Goal: Task Accomplishment & Management: Complete application form

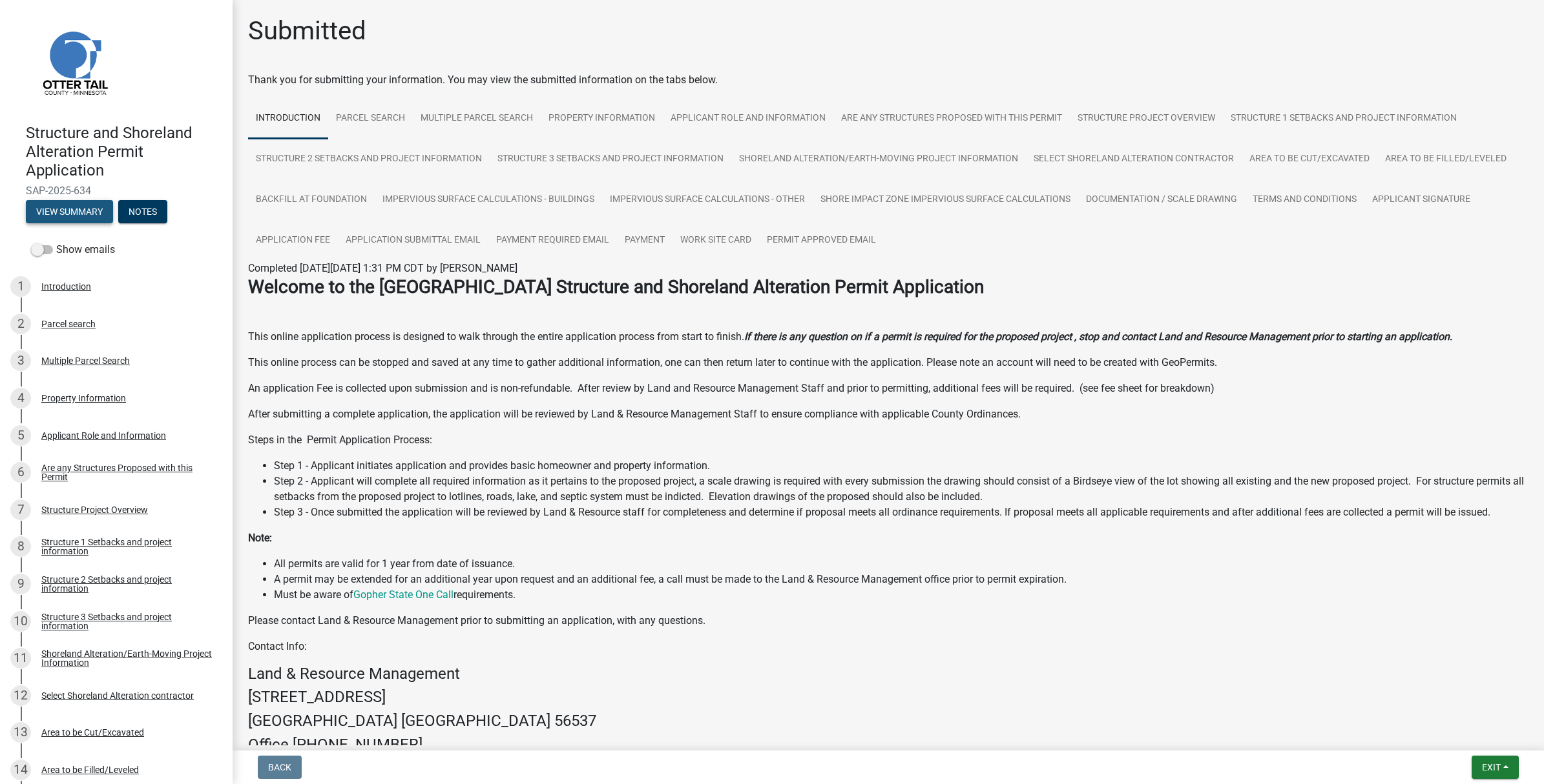
click at [66, 214] on button "View Summary" at bounding box center [69, 212] width 87 height 24
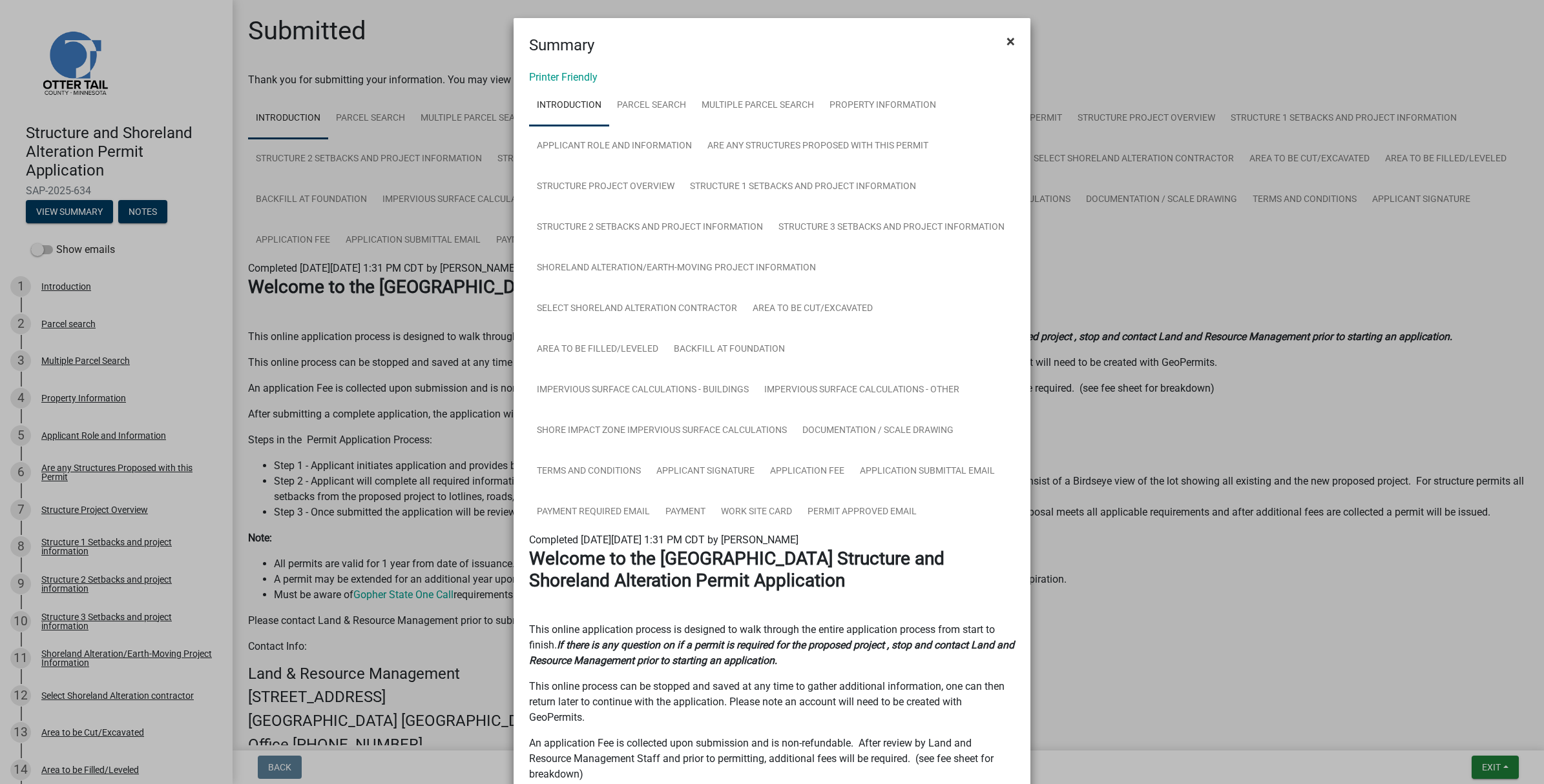
click at [1007, 40] on span "×" at bounding box center [1010, 41] width 8 height 18
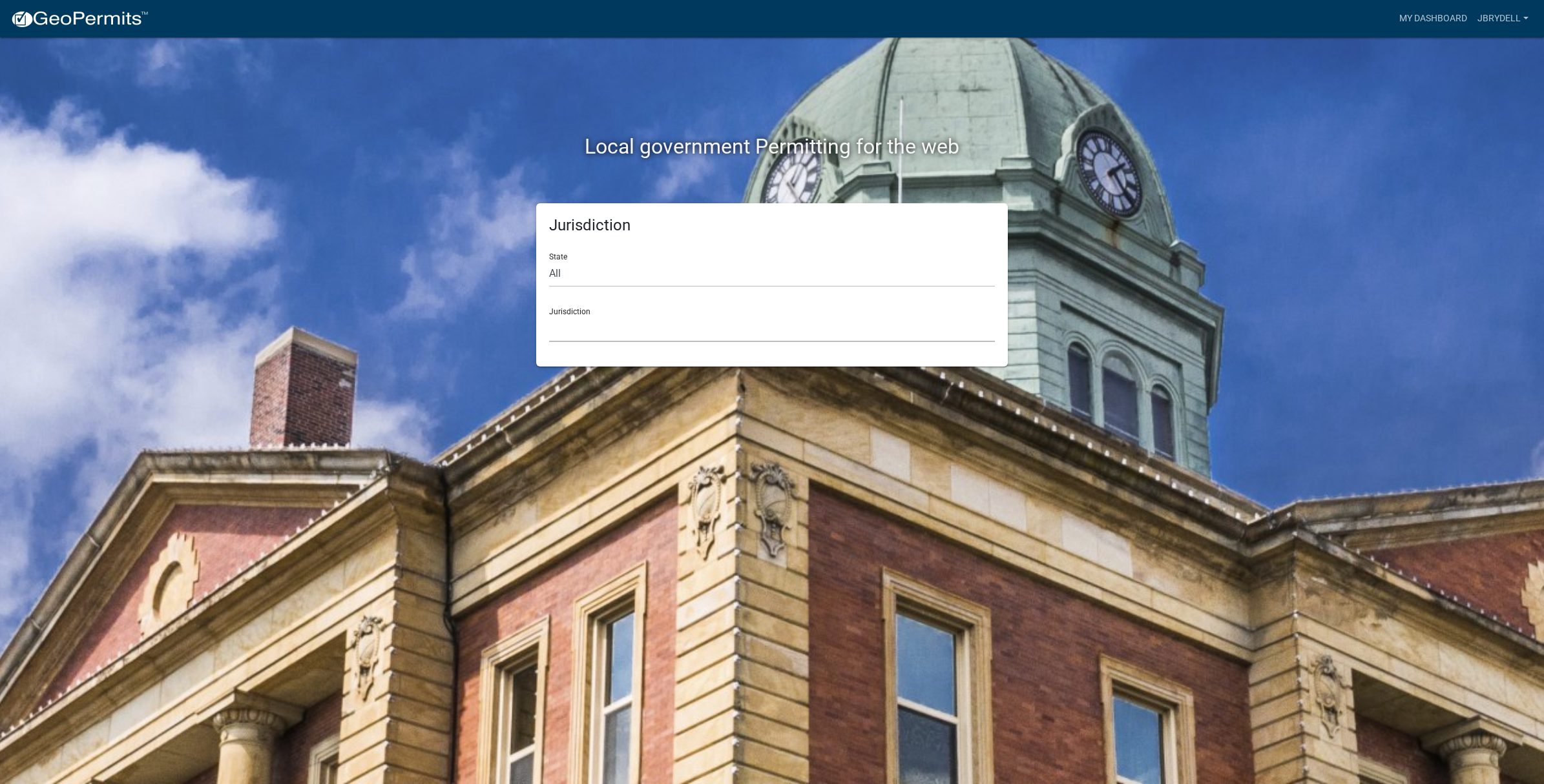
click at [557, 323] on select "Custer County, Colorado Carroll County, Georgia Cook County, Georgia Crawford C…" at bounding box center [772, 329] width 446 height 26
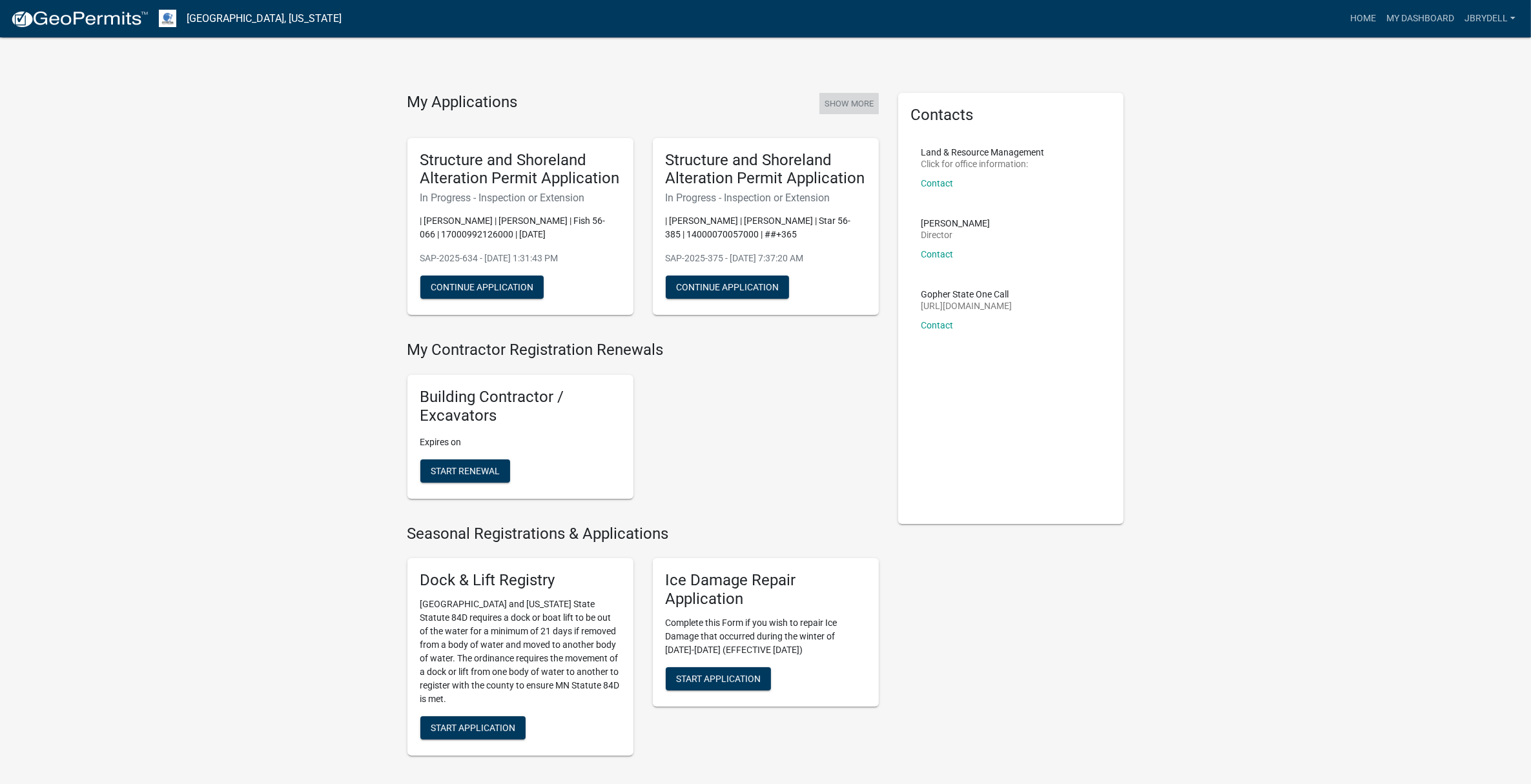
click at [831, 98] on button "Show More" at bounding box center [849, 103] width 60 height 21
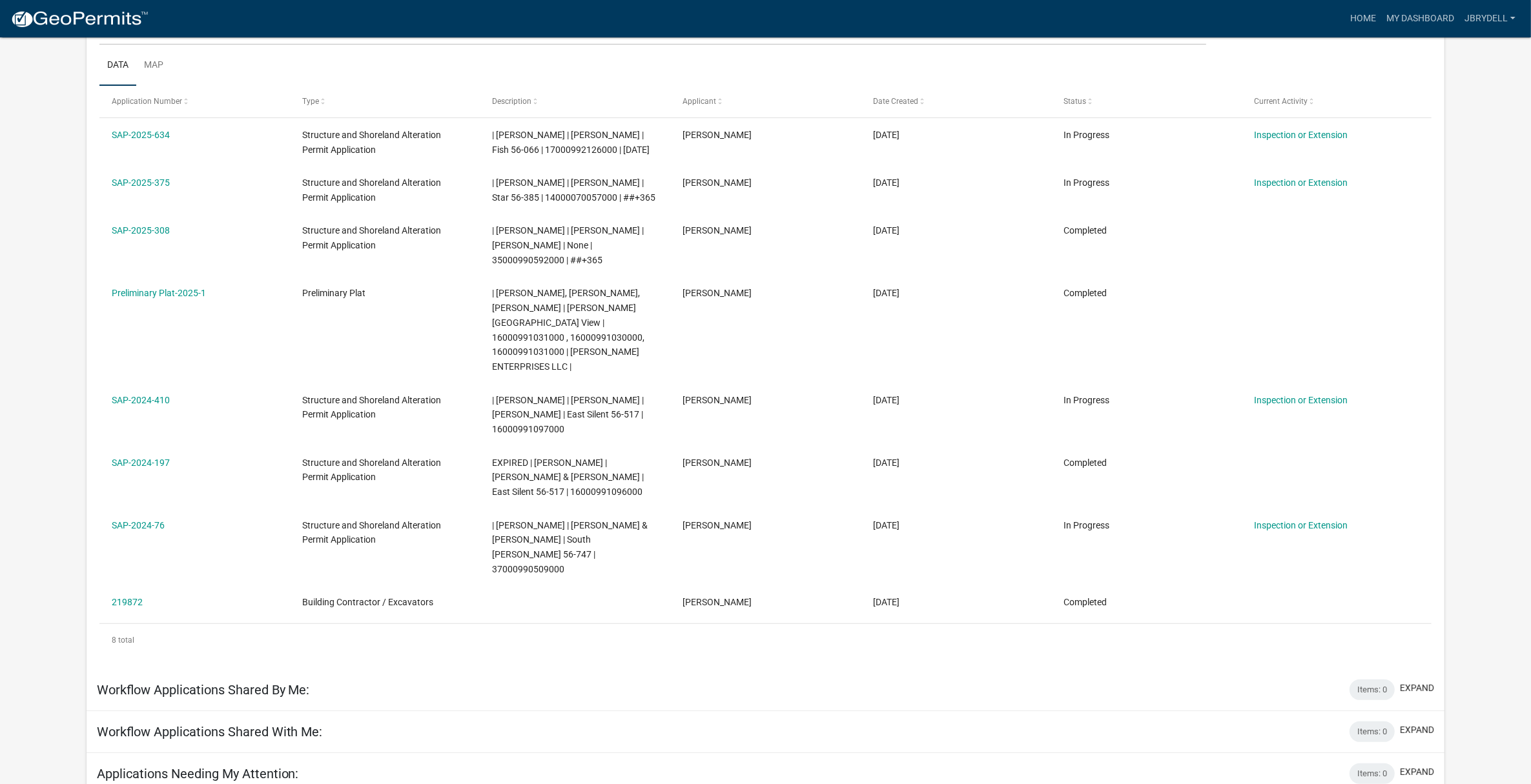
scroll to position [226, 0]
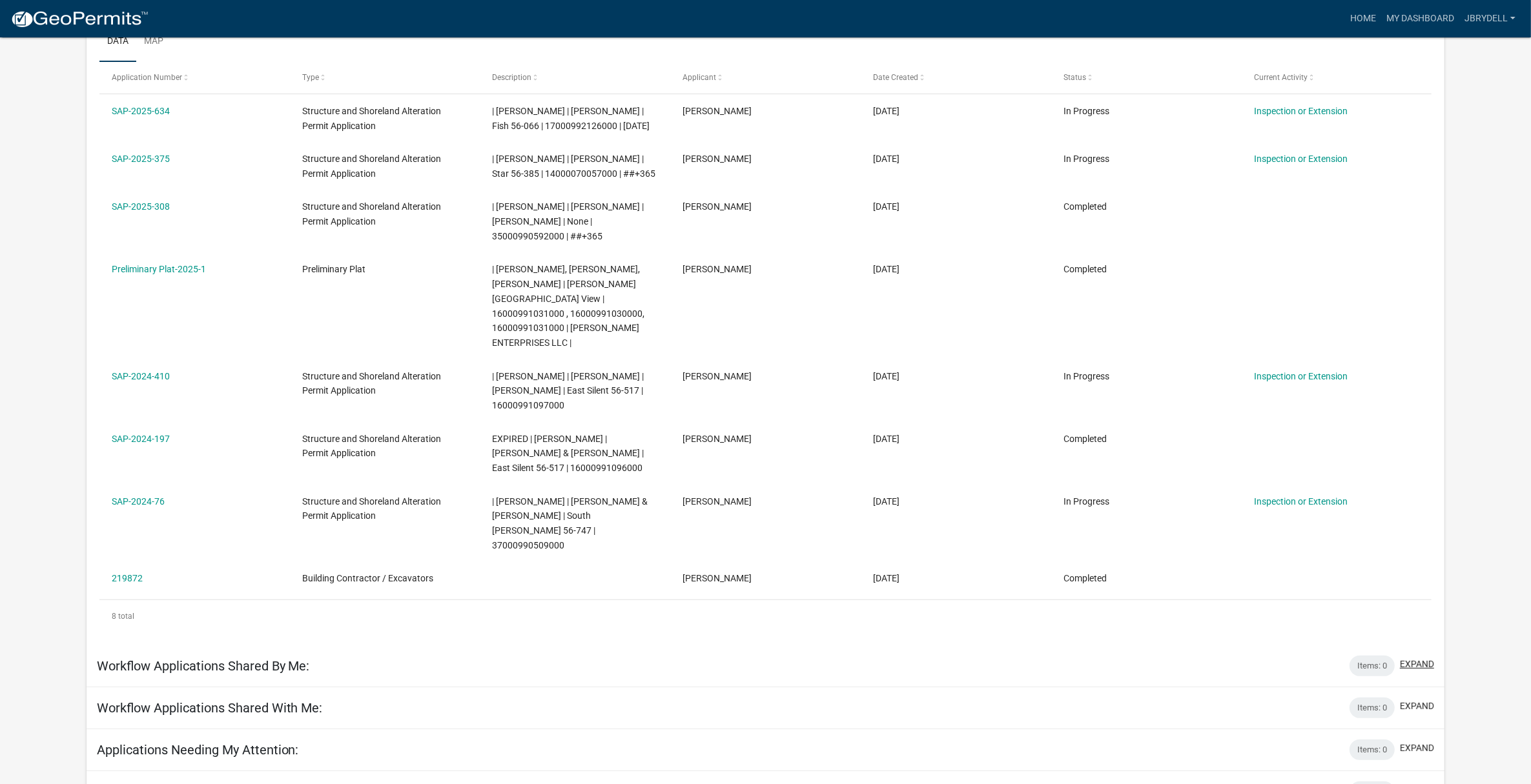
click at [1418, 658] on button "expand" at bounding box center [1417, 664] width 35 height 13
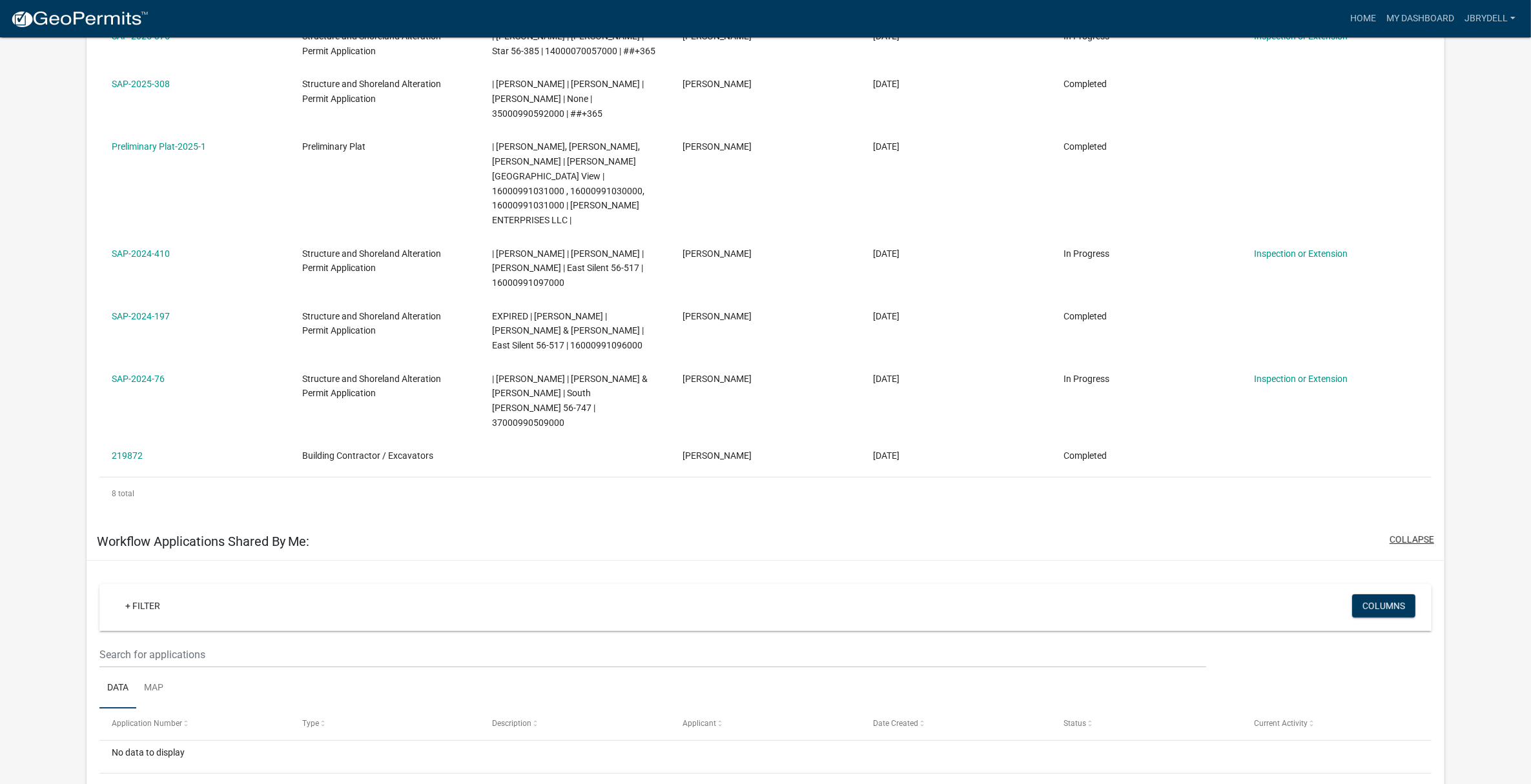
scroll to position [387, 0]
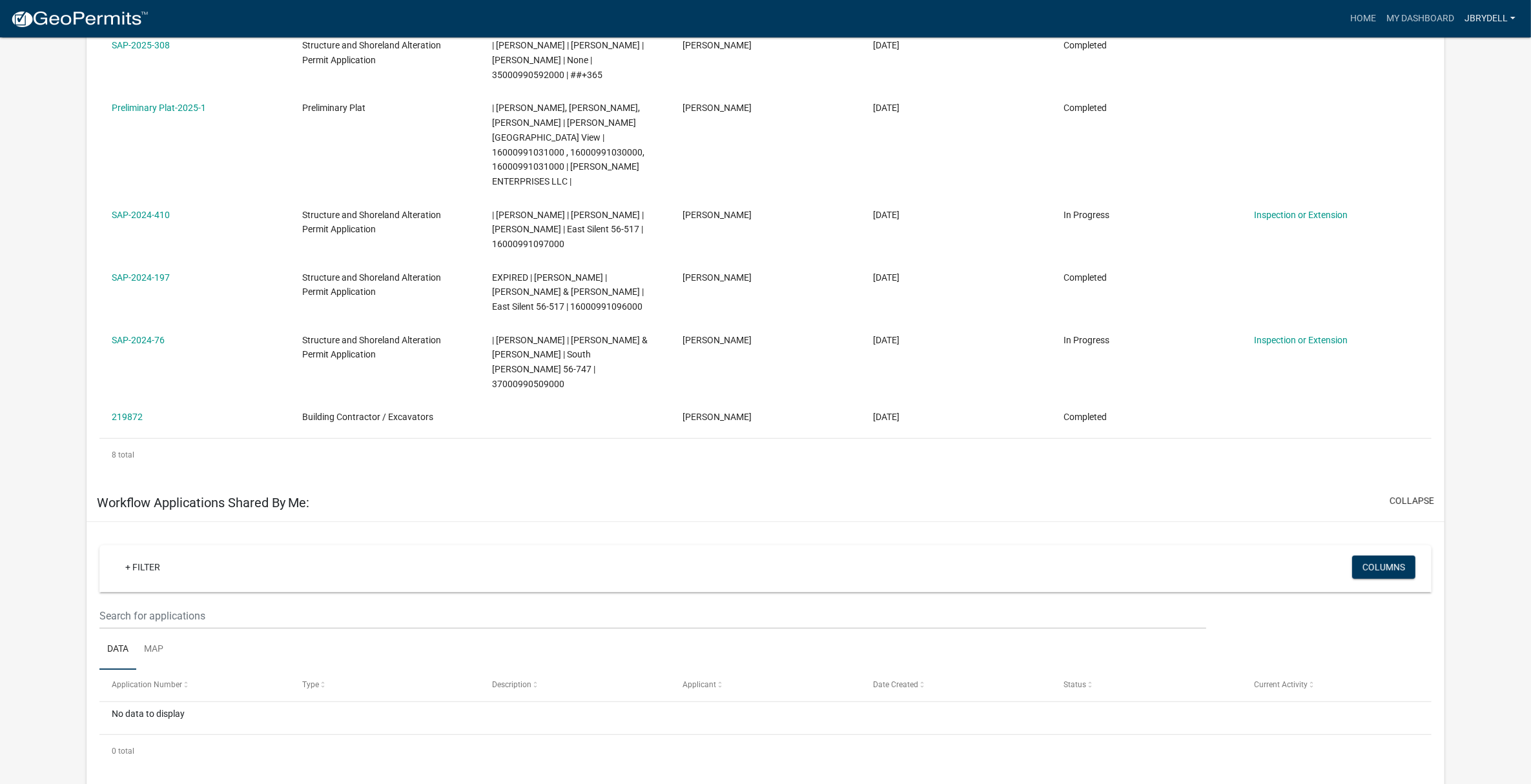
click at [1469, 17] on link "jbrydell" at bounding box center [1489, 18] width 61 height 24
click at [1444, 124] on link "Logout" at bounding box center [1466, 126] width 110 height 31
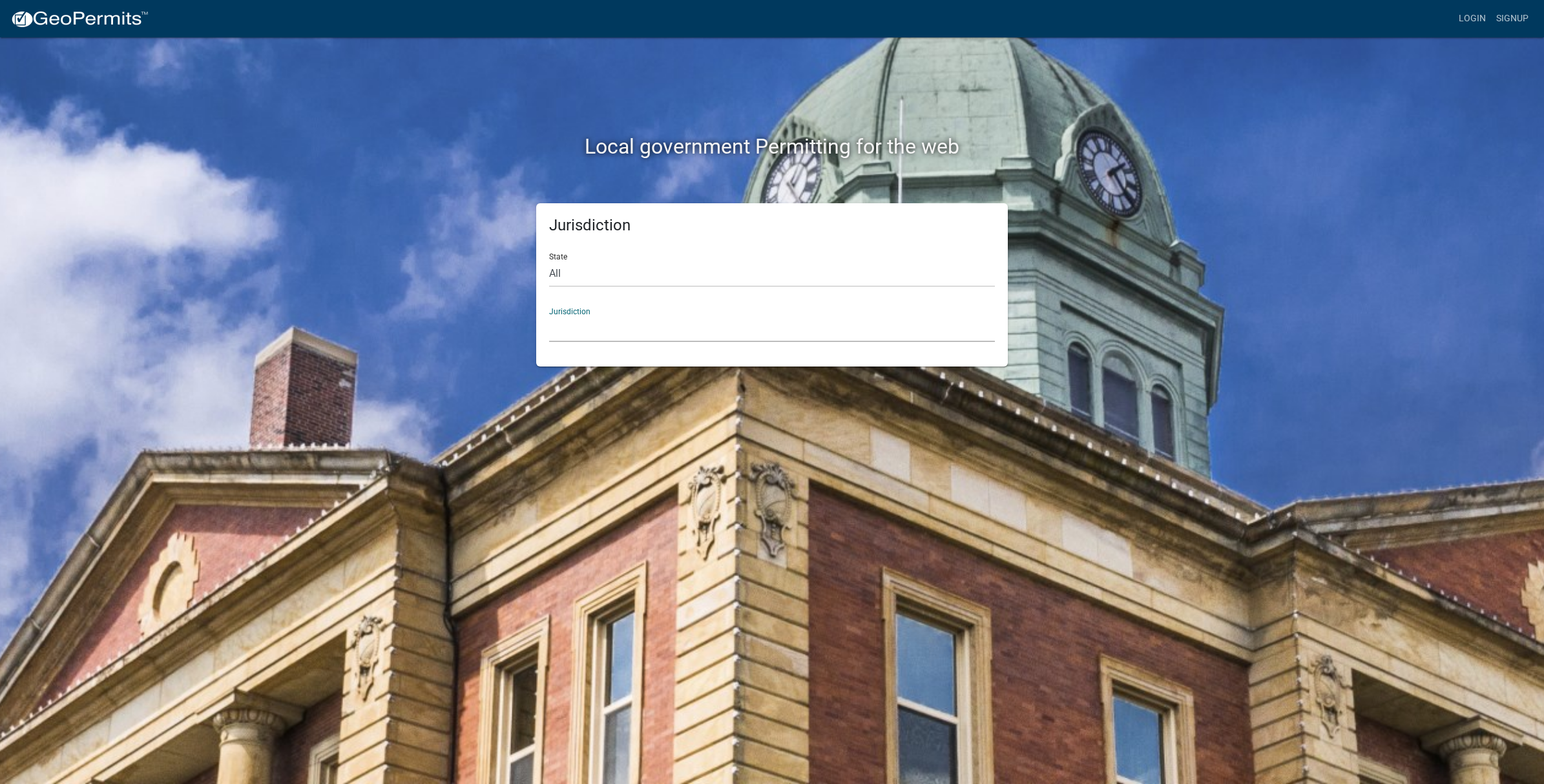
click at [614, 332] on select "Custer County, Colorado Carroll County, Georgia Cook County, Georgia Crawford C…" at bounding box center [772, 329] width 446 height 26
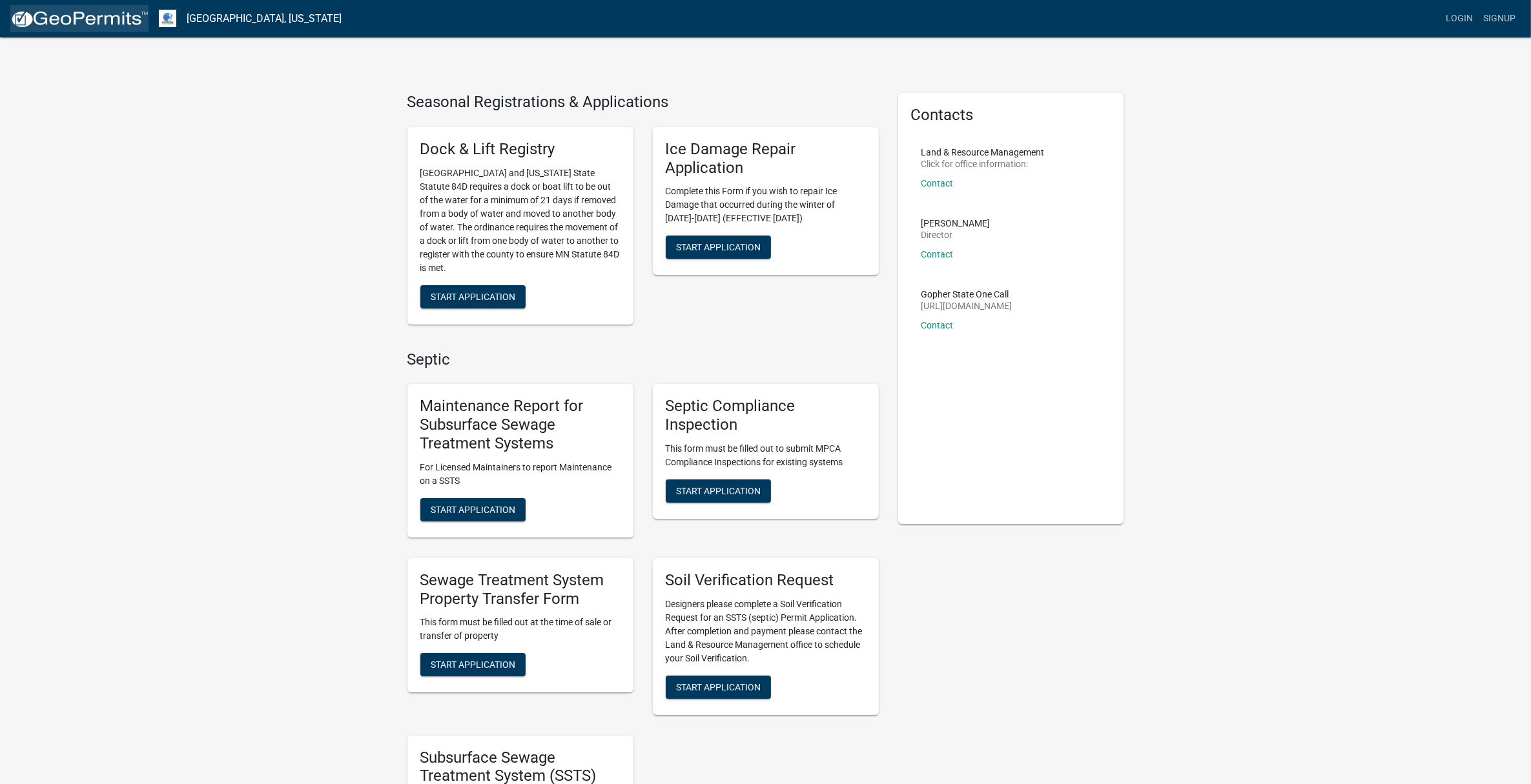
click at [104, 21] on img at bounding box center [79, 19] width 138 height 19
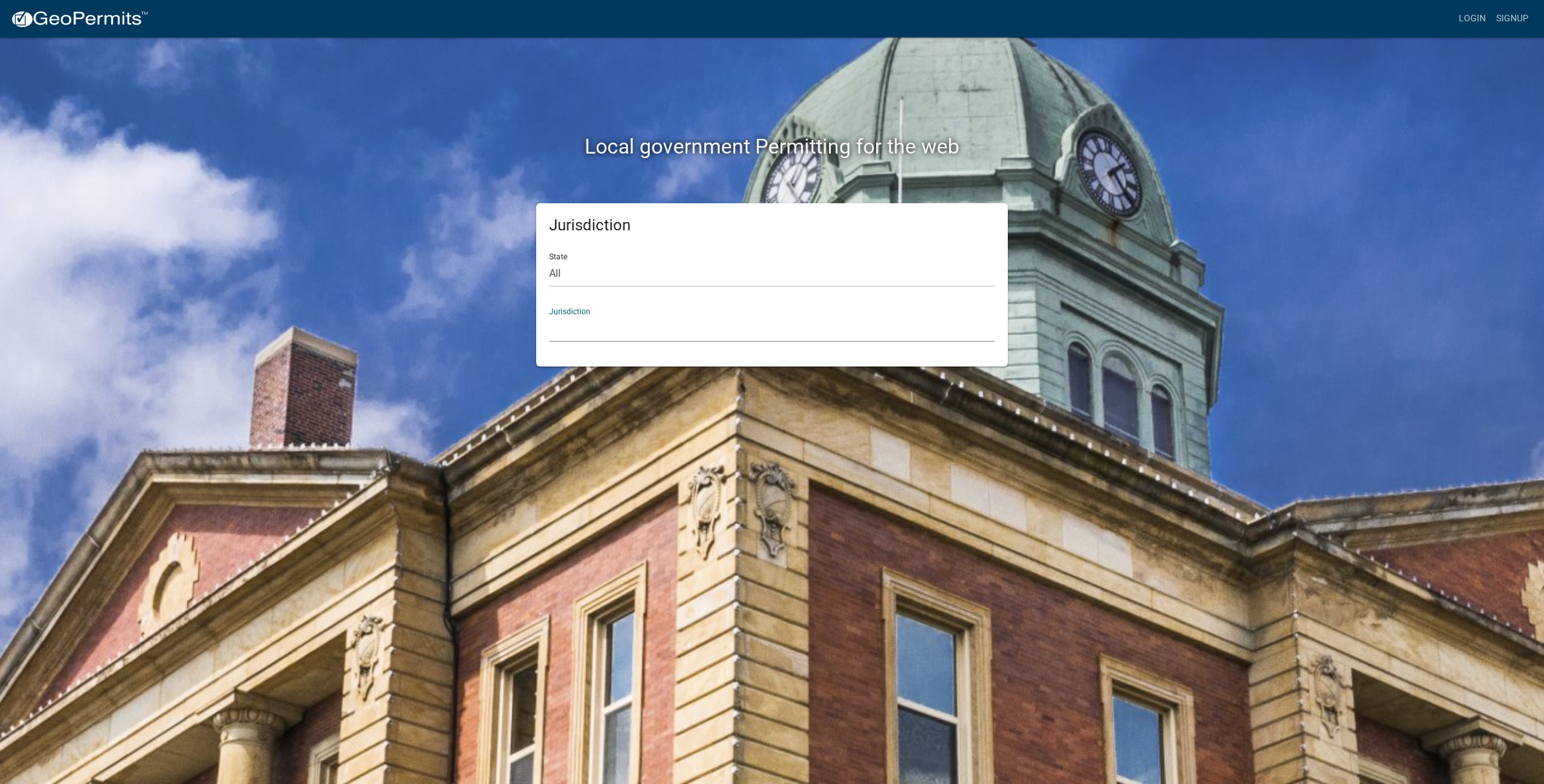
click at [649, 331] on select "Custer County, Colorado Carroll County, Georgia Cook County, Georgia Crawford C…" at bounding box center [772, 329] width 446 height 26
click at [657, 320] on select "Custer County, Colorado Carroll County, Georgia Cook County, Georgia Crawford C…" at bounding box center [772, 329] width 446 height 26
click at [654, 337] on select "Custer County, Colorado Carroll County, Georgia Cook County, Georgia Crawford C…" at bounding box center [772, 329] width 446 height 26
click at [656, 325] on select "Custer County, Colorado Carroll County, Georgia Cook County, Georgia Crawford C…" at bounding box center [772, 329] width 446 height 26
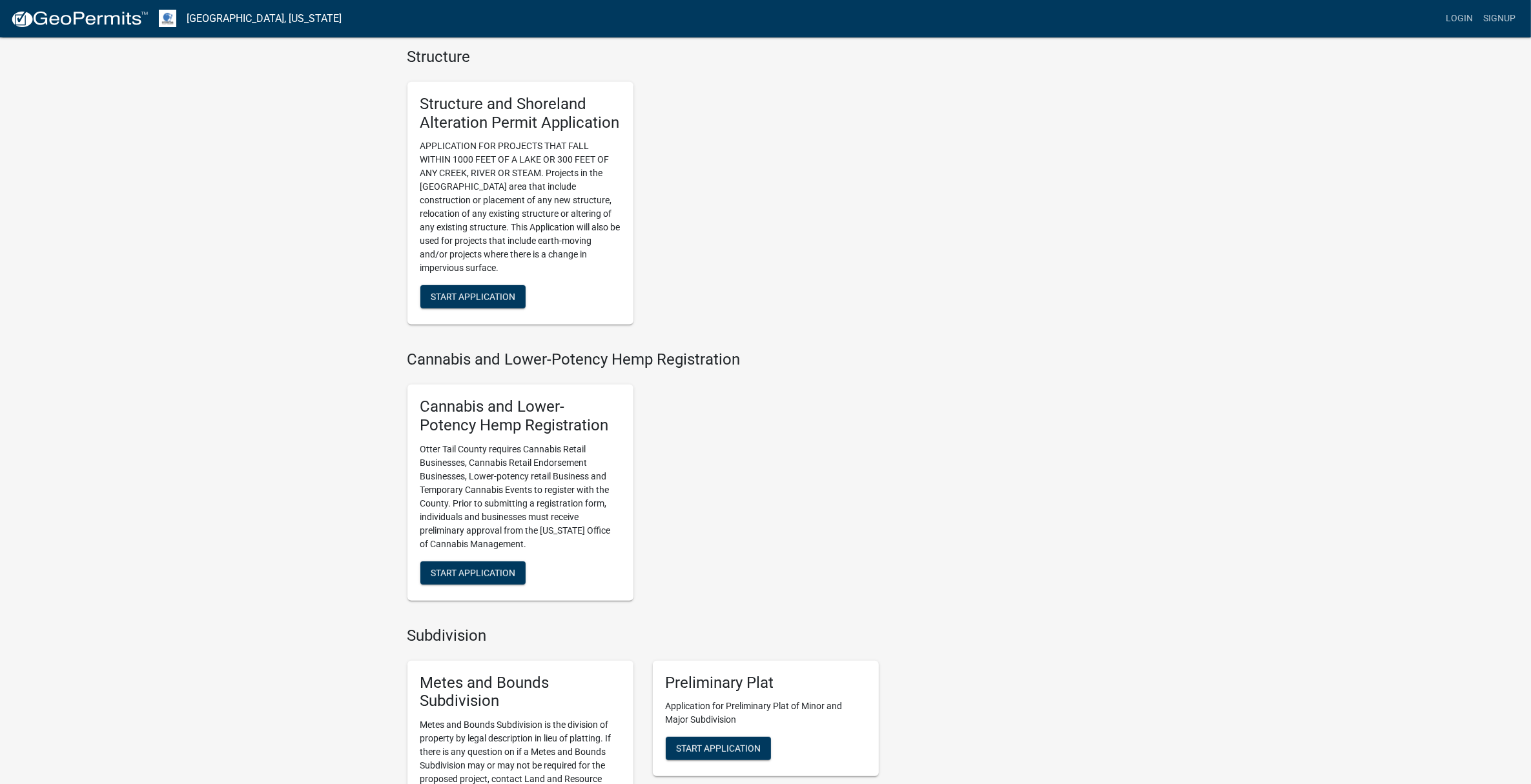
scroll to position [888, 0]
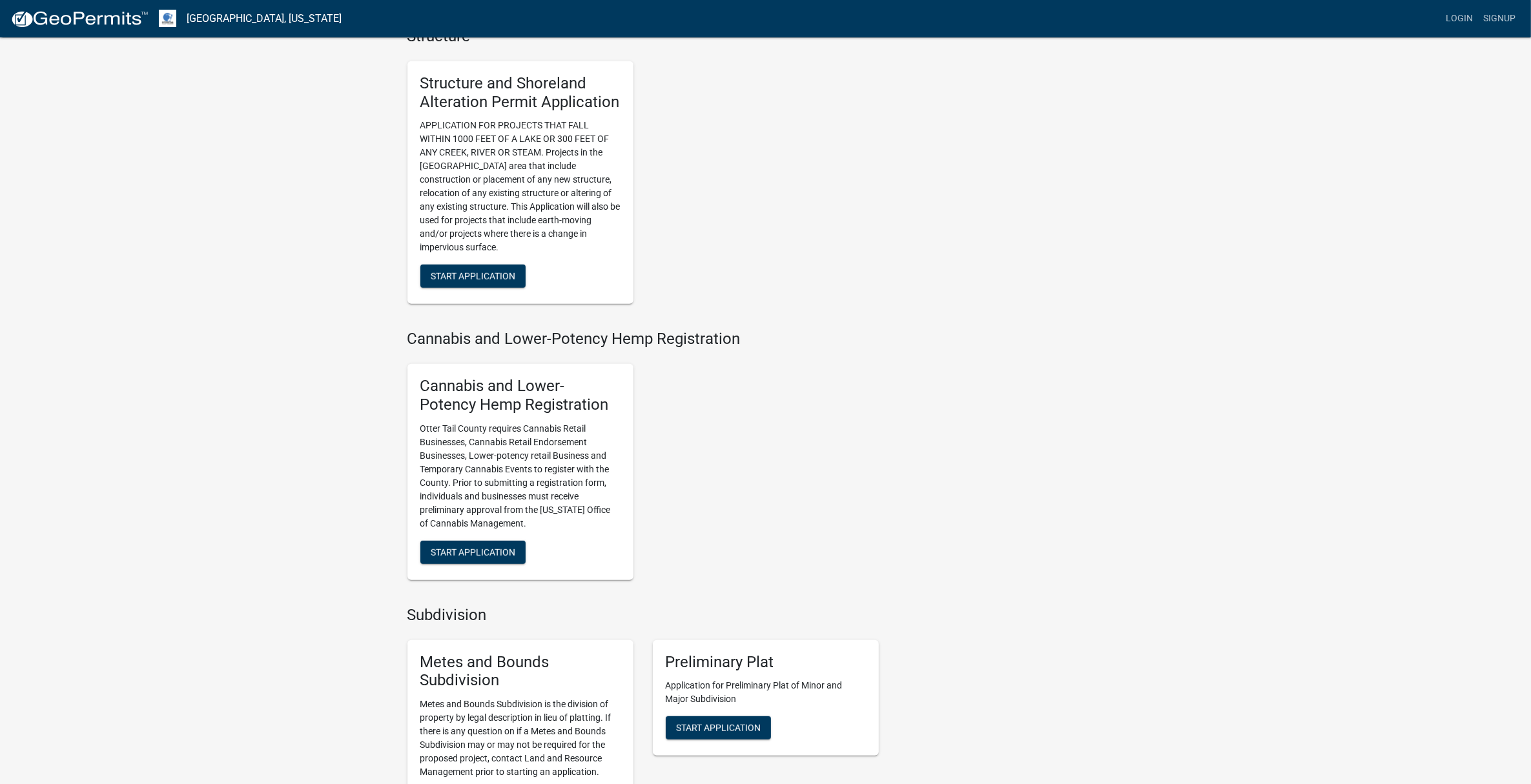
click at [479, 90] on h5 "Structure and Shoreland Alteration Permit Application" at bounding box center [520, 93] width 200 height 37
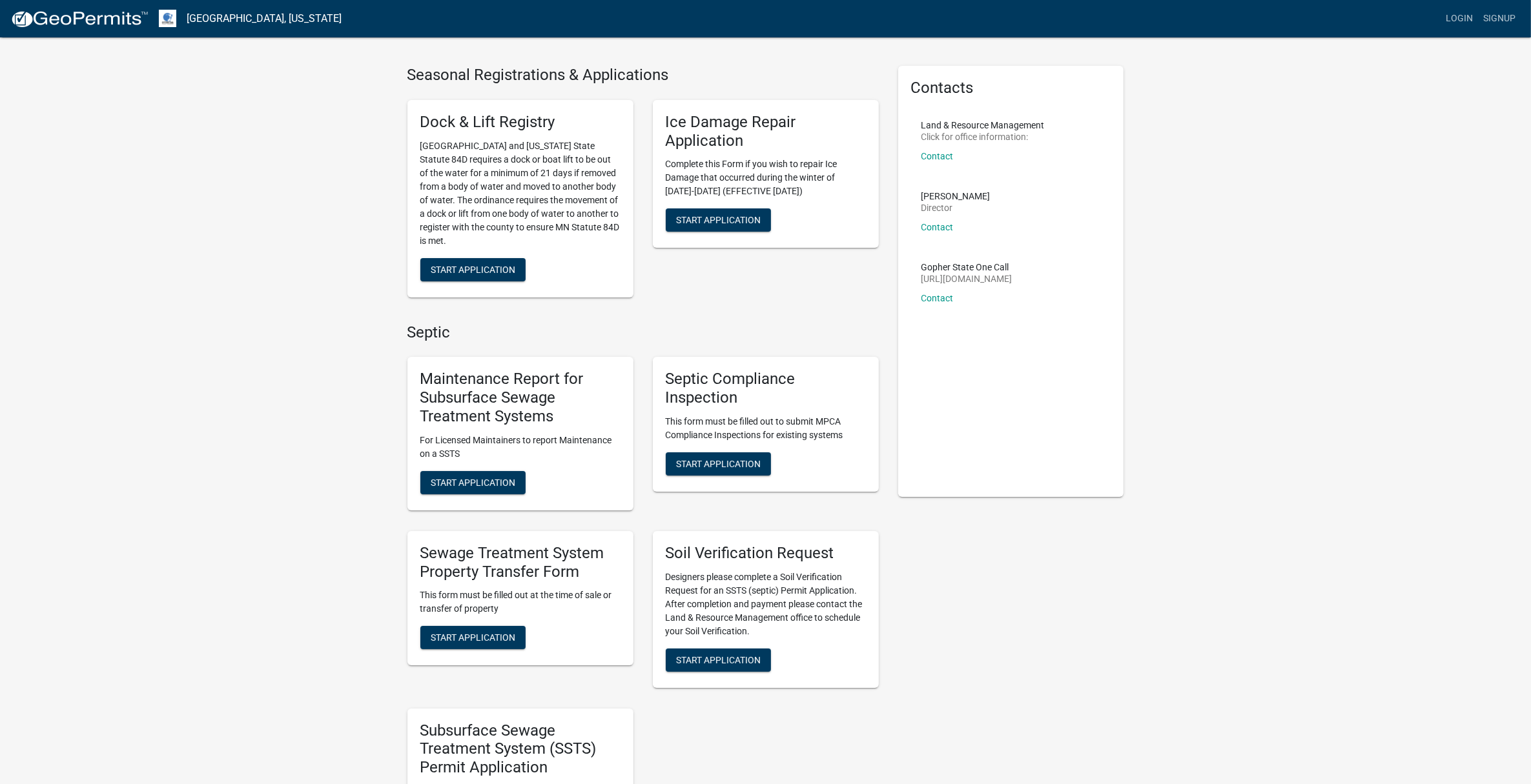
scroll to position [0, 0]
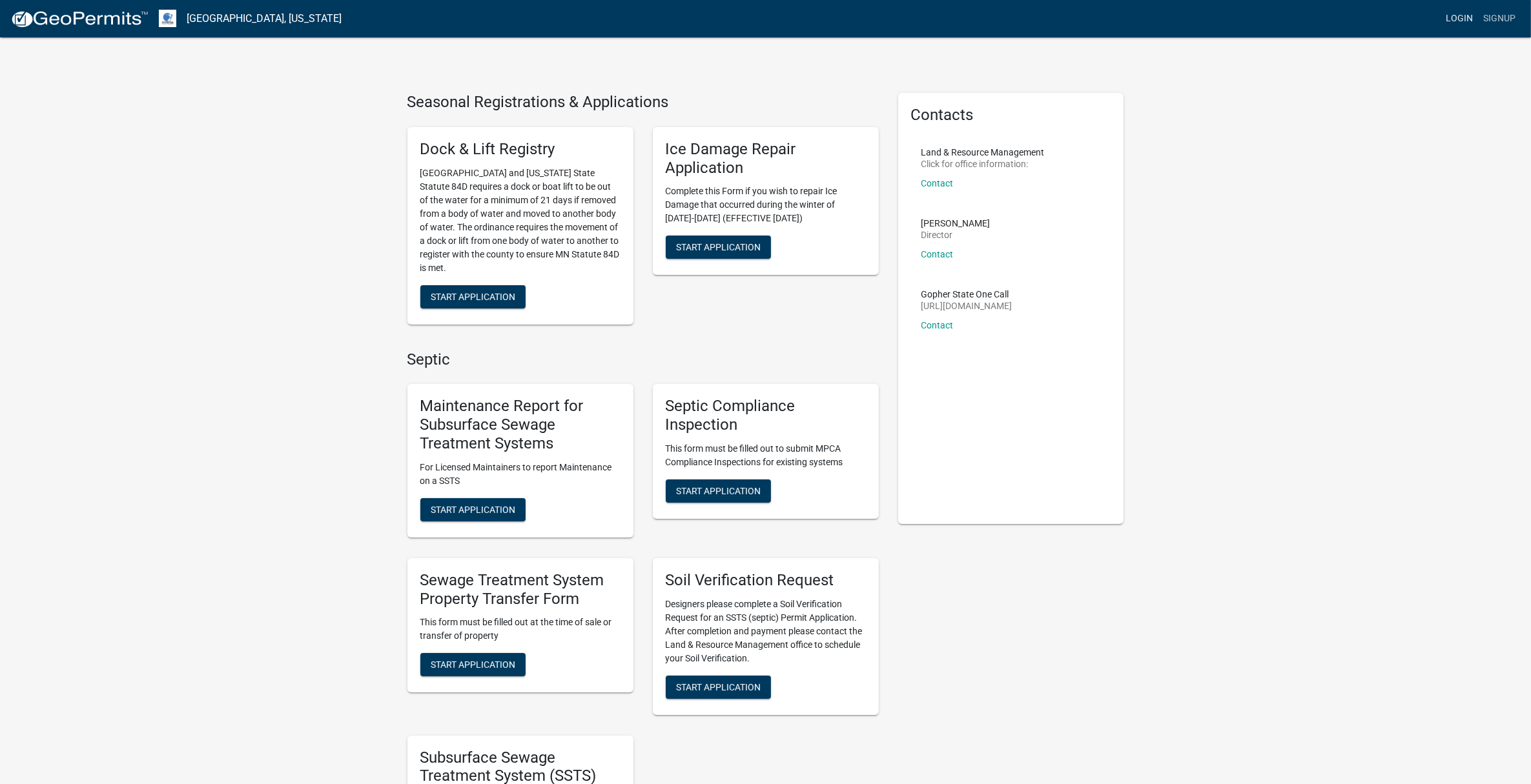
click at [1460, 17] on link "Login" at bounding box center [1459, 18] width 37 height 24
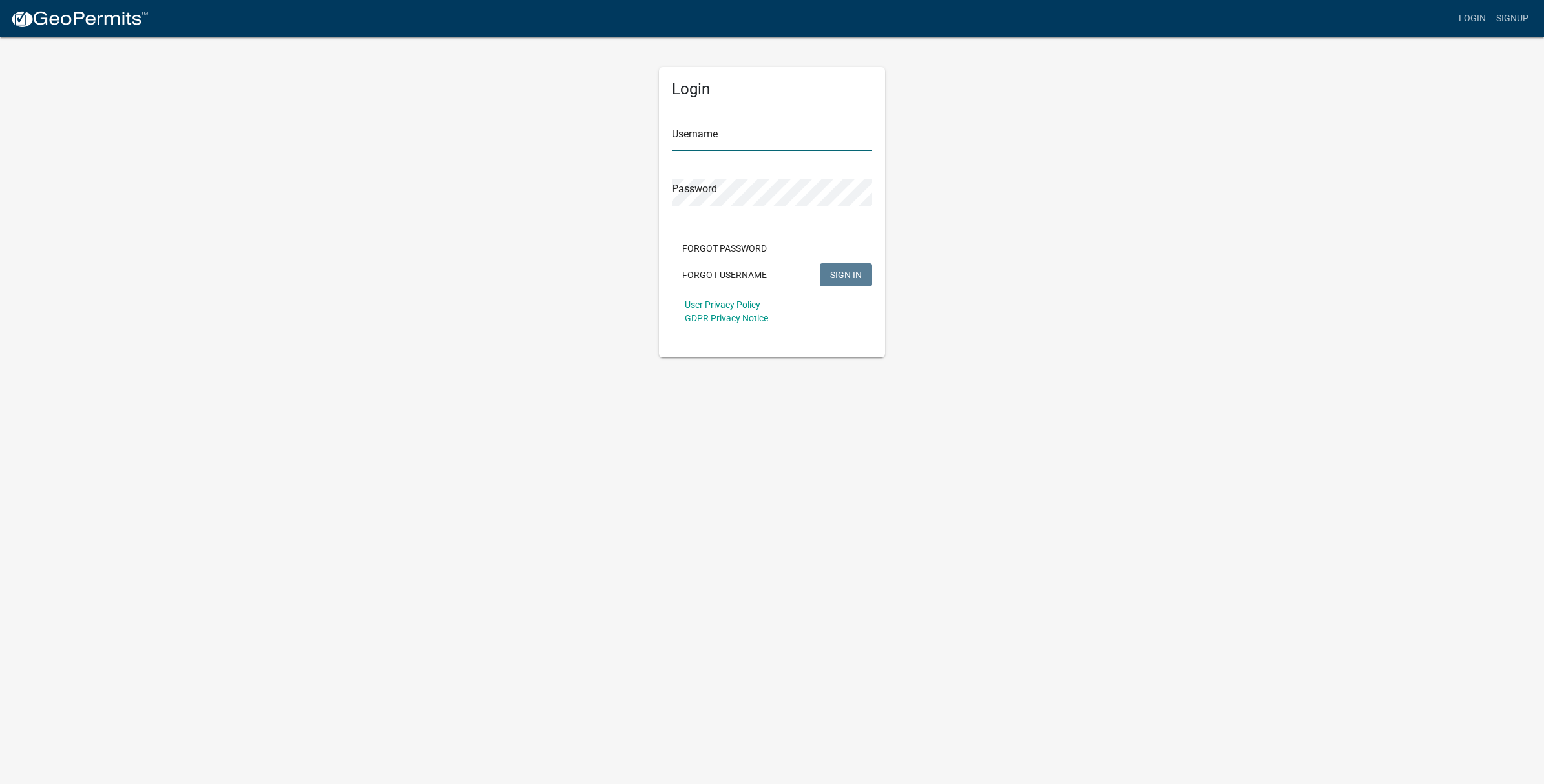
type input "jbrydell"
click at [848, 278] on span "SIGN IN" at bounding box center [846, 274] width 32 height 10
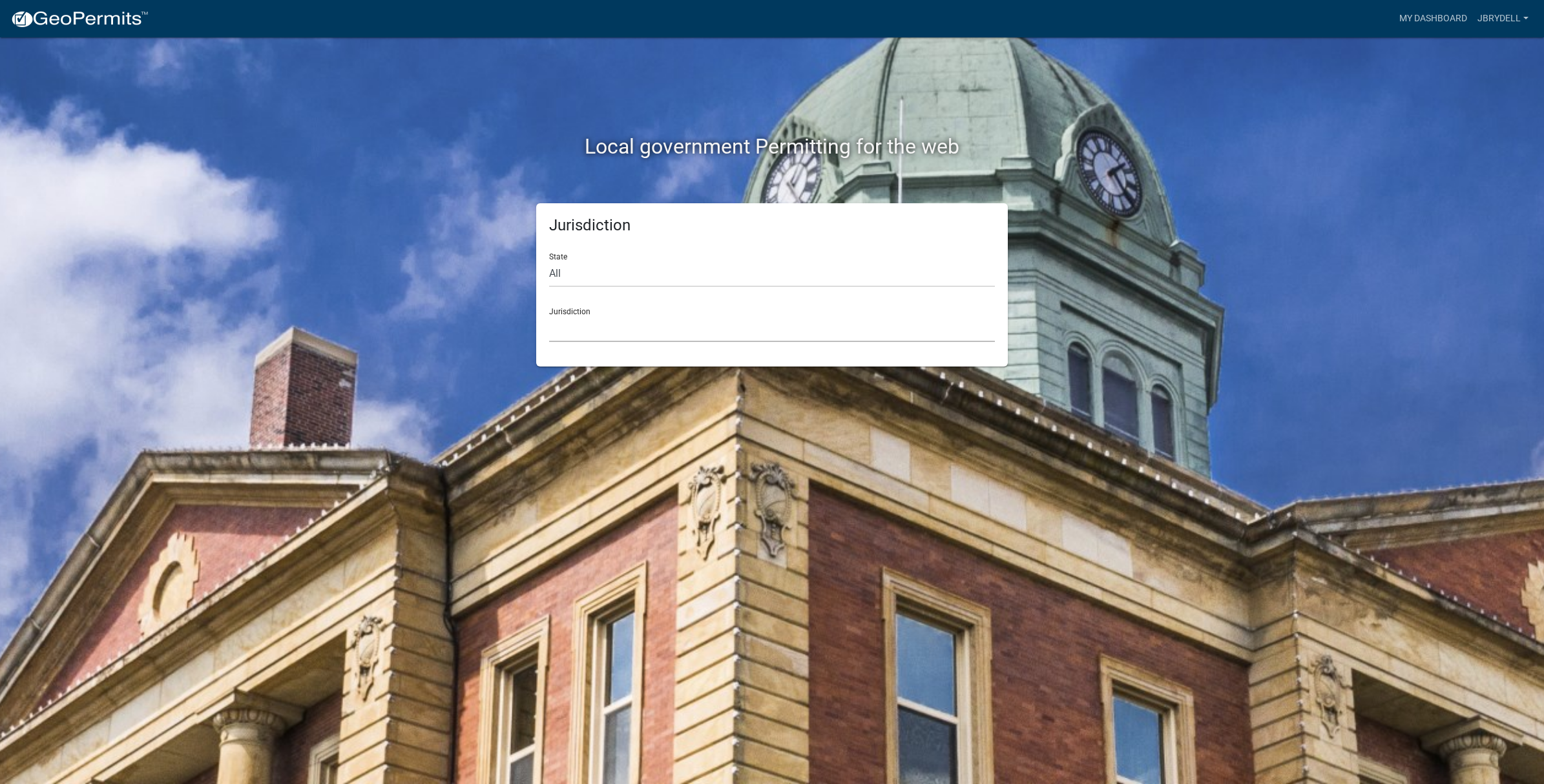
click at [623, 327] on select "Custer County, Colorado Carroll County, Georgia Cook County, Georgia Crawford C…" at bounding box center [772, 329] width 446 height 26
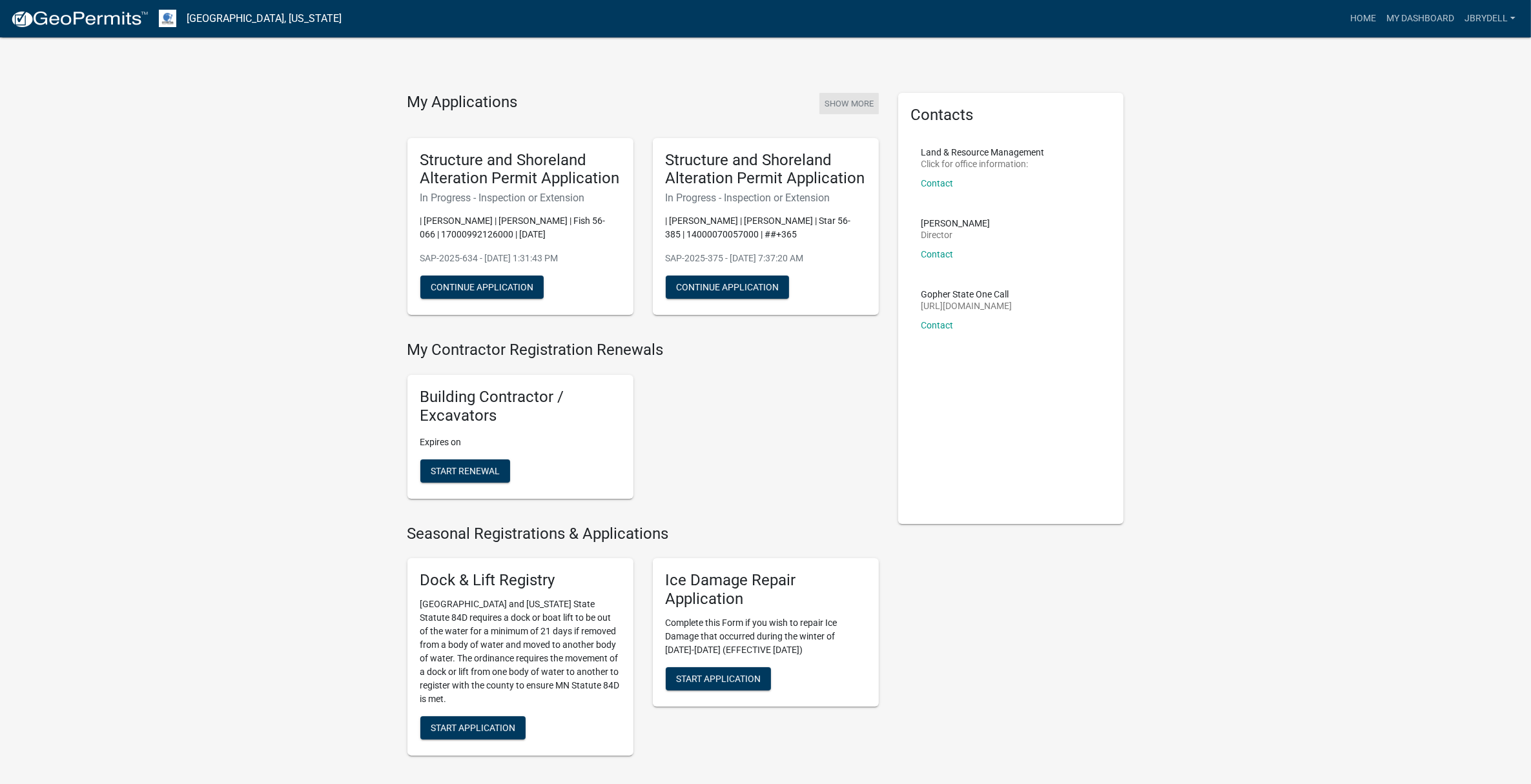
click at [853, 104] on button "Show More" at bounding box center [849, 103] width 60 height 21
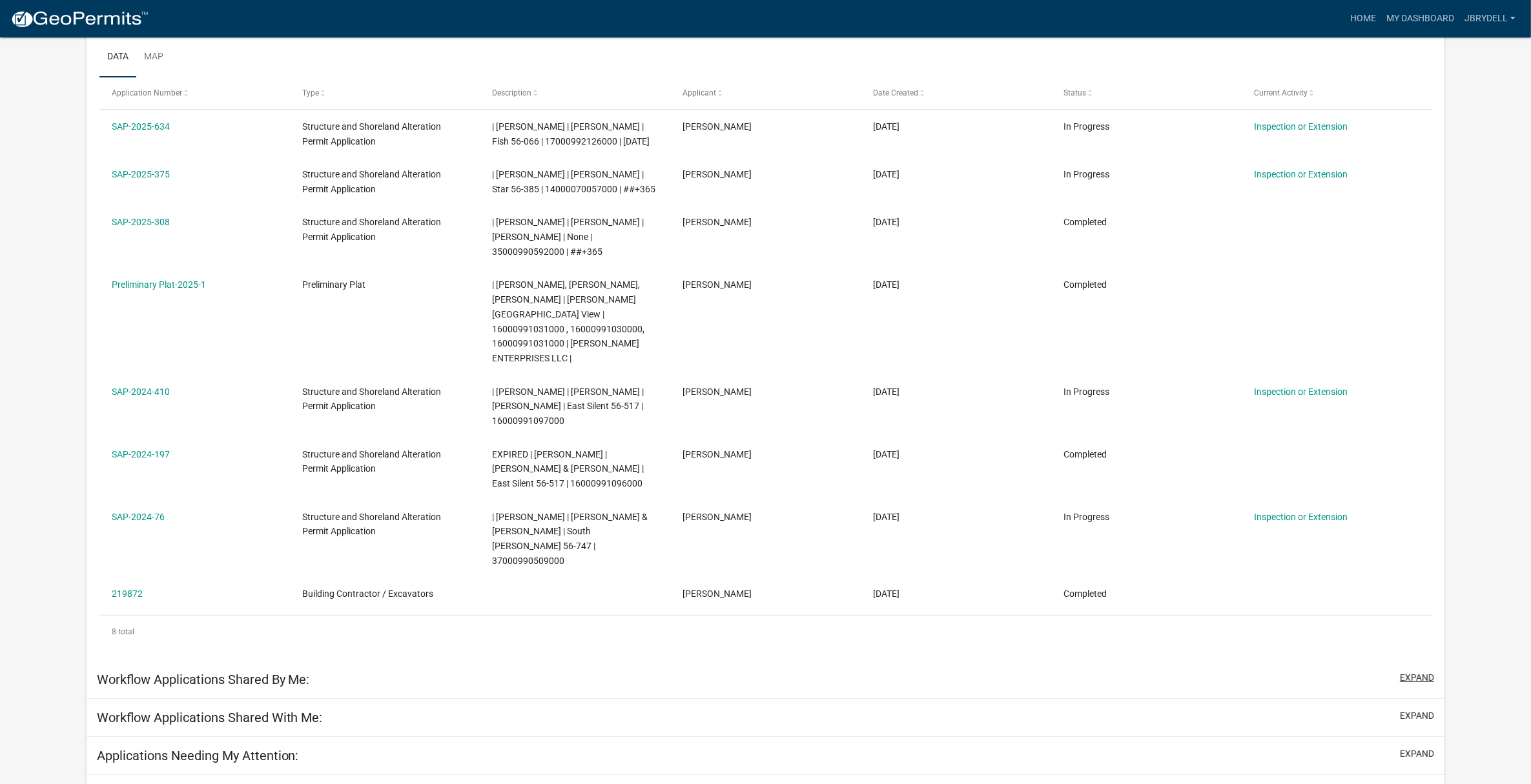
scroll to position [210, 0]
click at [1416, 715] on button "expand" at bounding box center [1417, 722] width 35 height 13
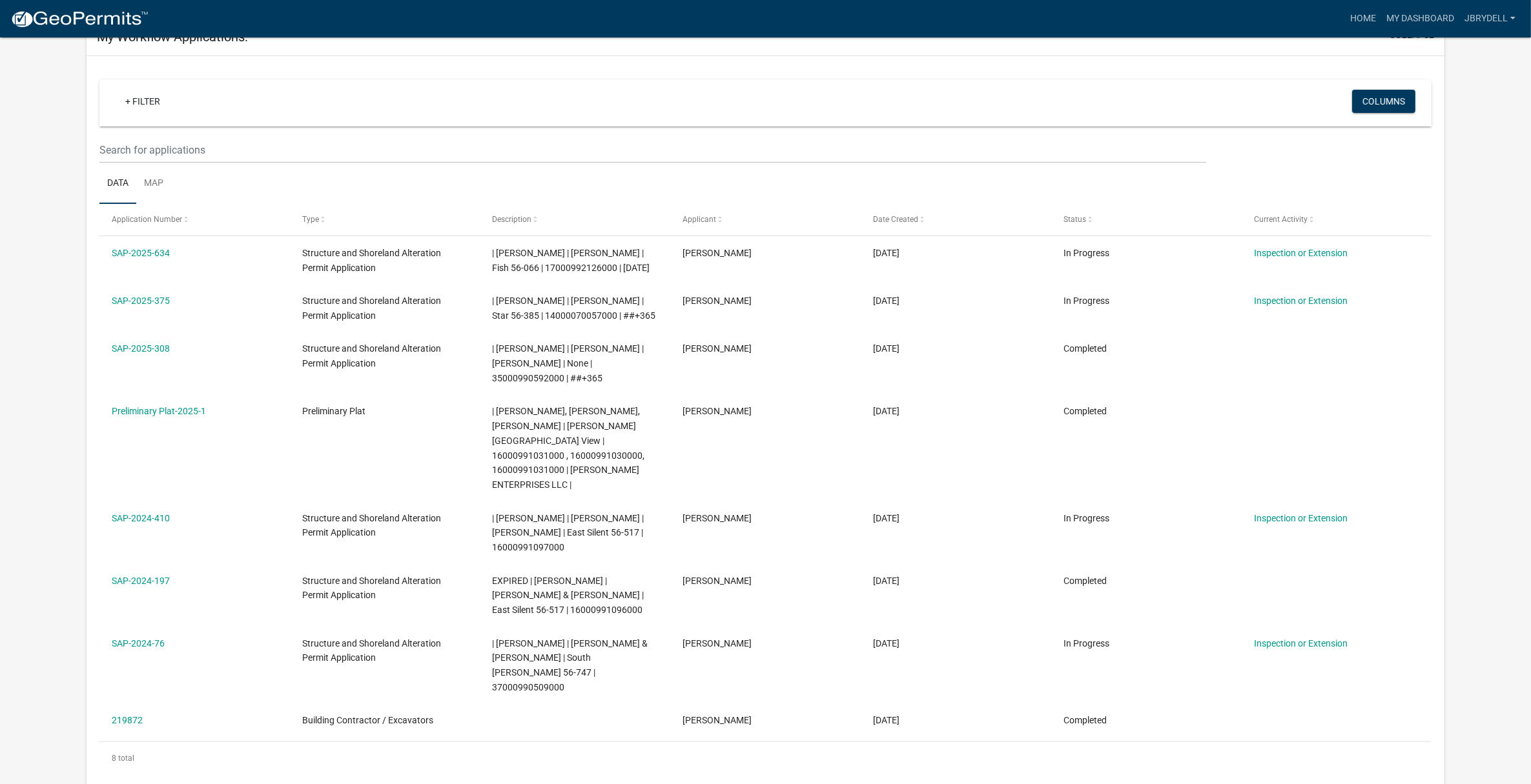
scroll to position [0, 0]
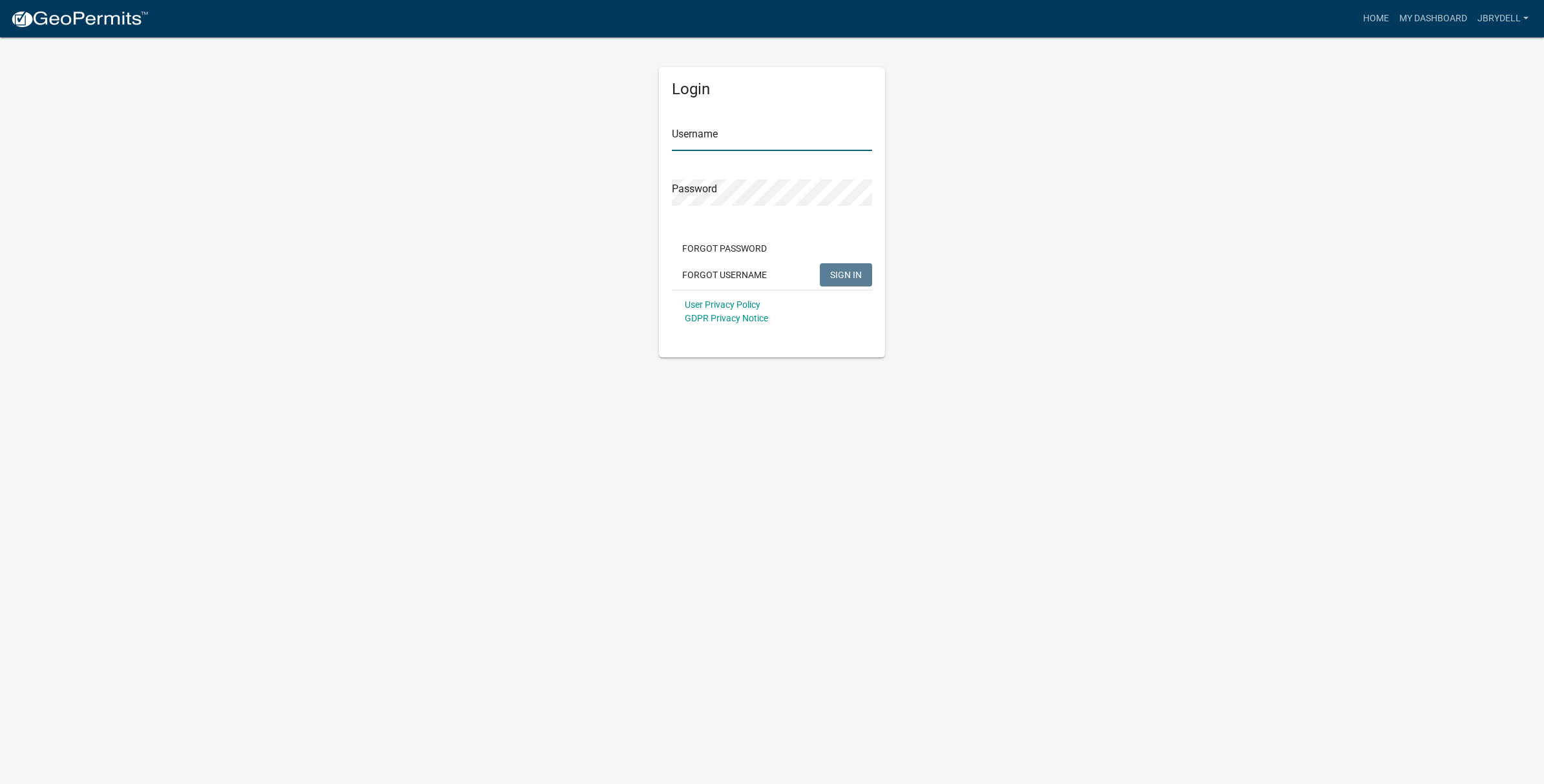
type input "jbrydell"
click at [857, 273] on span "SIGN IN" at bounding box center [846, 274] width 32 height 10
